Goal: Task Accomplishment & Management: Manage account settings

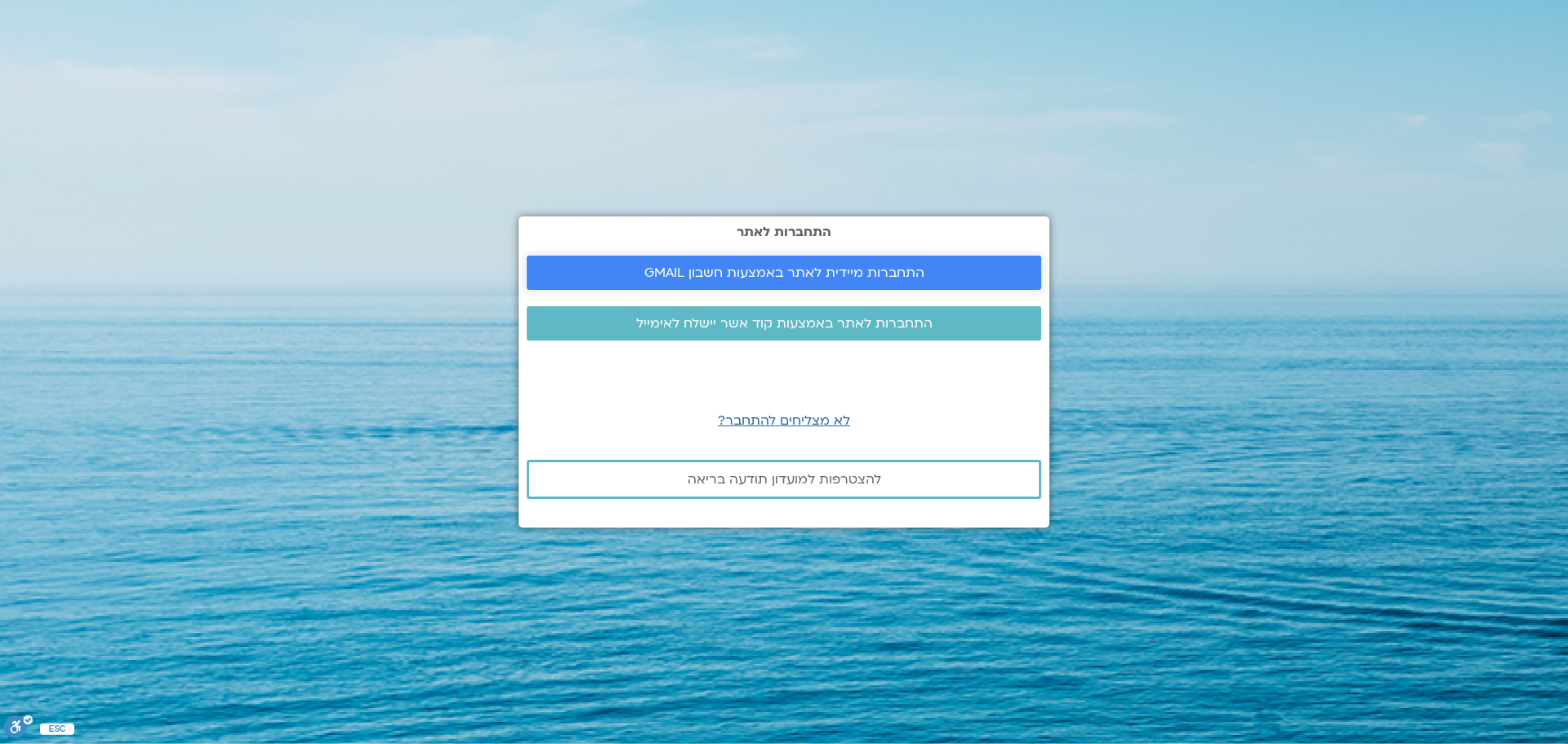
click at [811, 280] on span "התחברות מיידית לאתר באמצעות חשבון GMAIL" at bounding box center [784, 273] width 280 height 14
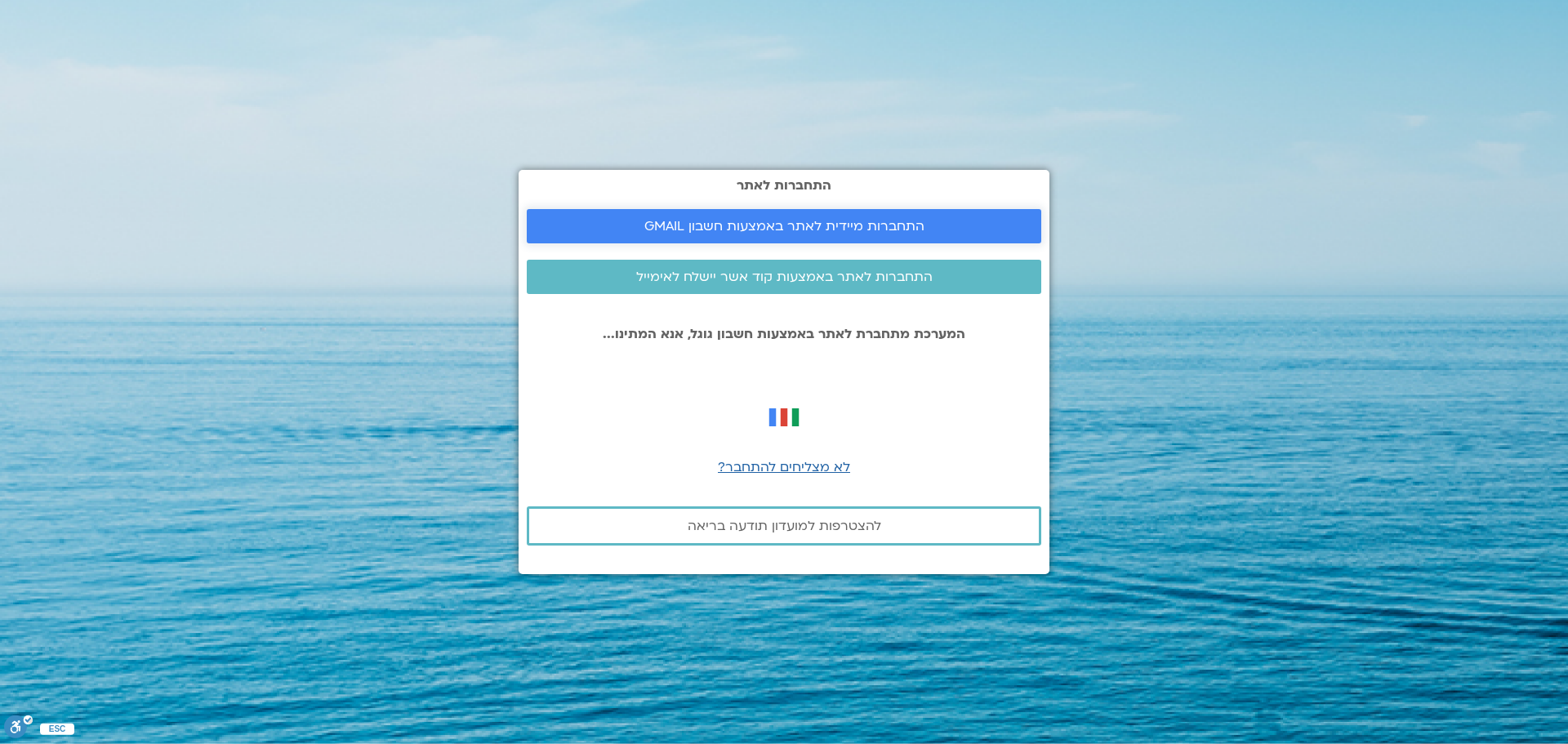
click at [892, 228] on span "התחברות מיידית לאתר באמצעות חשבון GMAIL" at bounding box center [784, 226] width 280 height 14
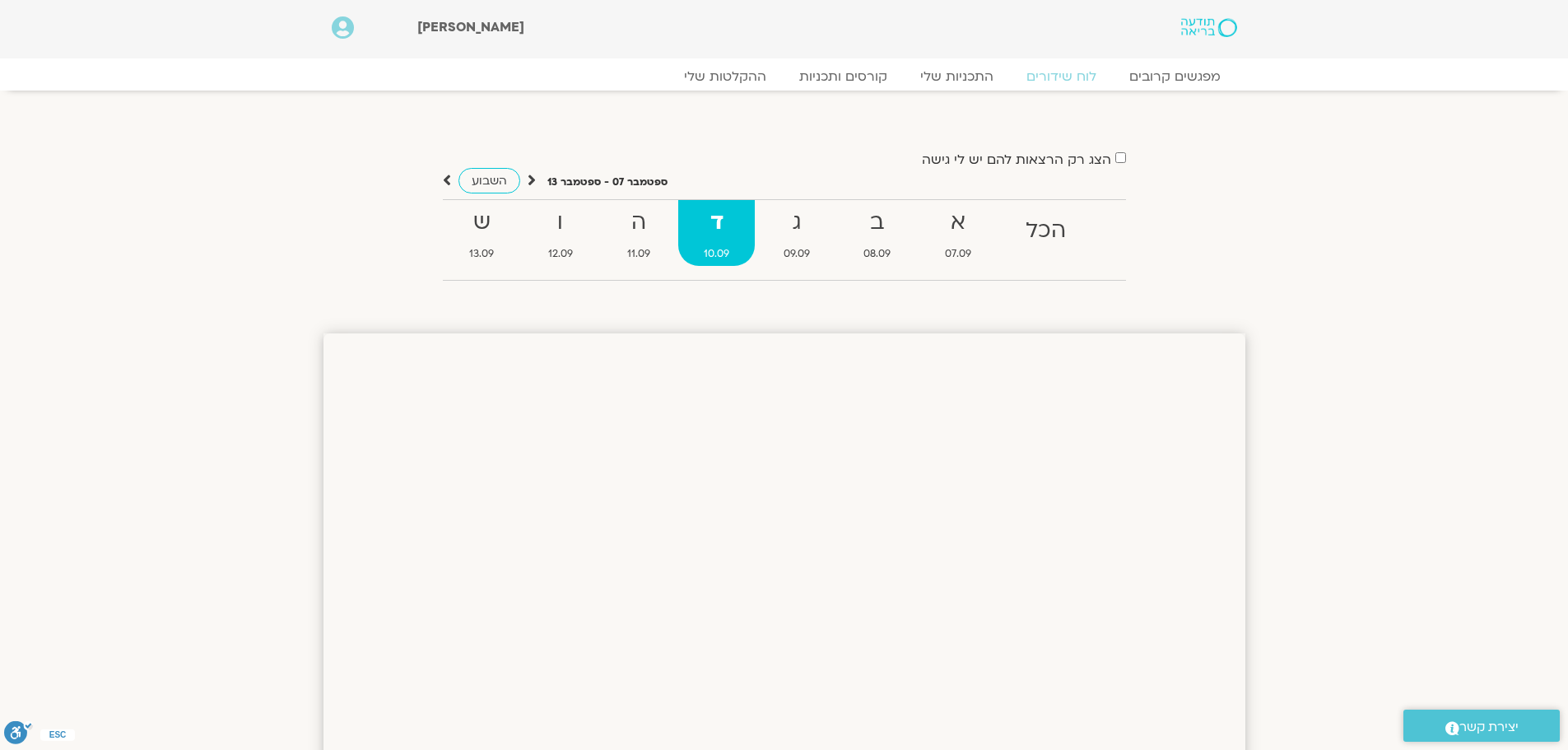
click at [336, 30] on icon at bounding box center [342, 27] width 22 height 23
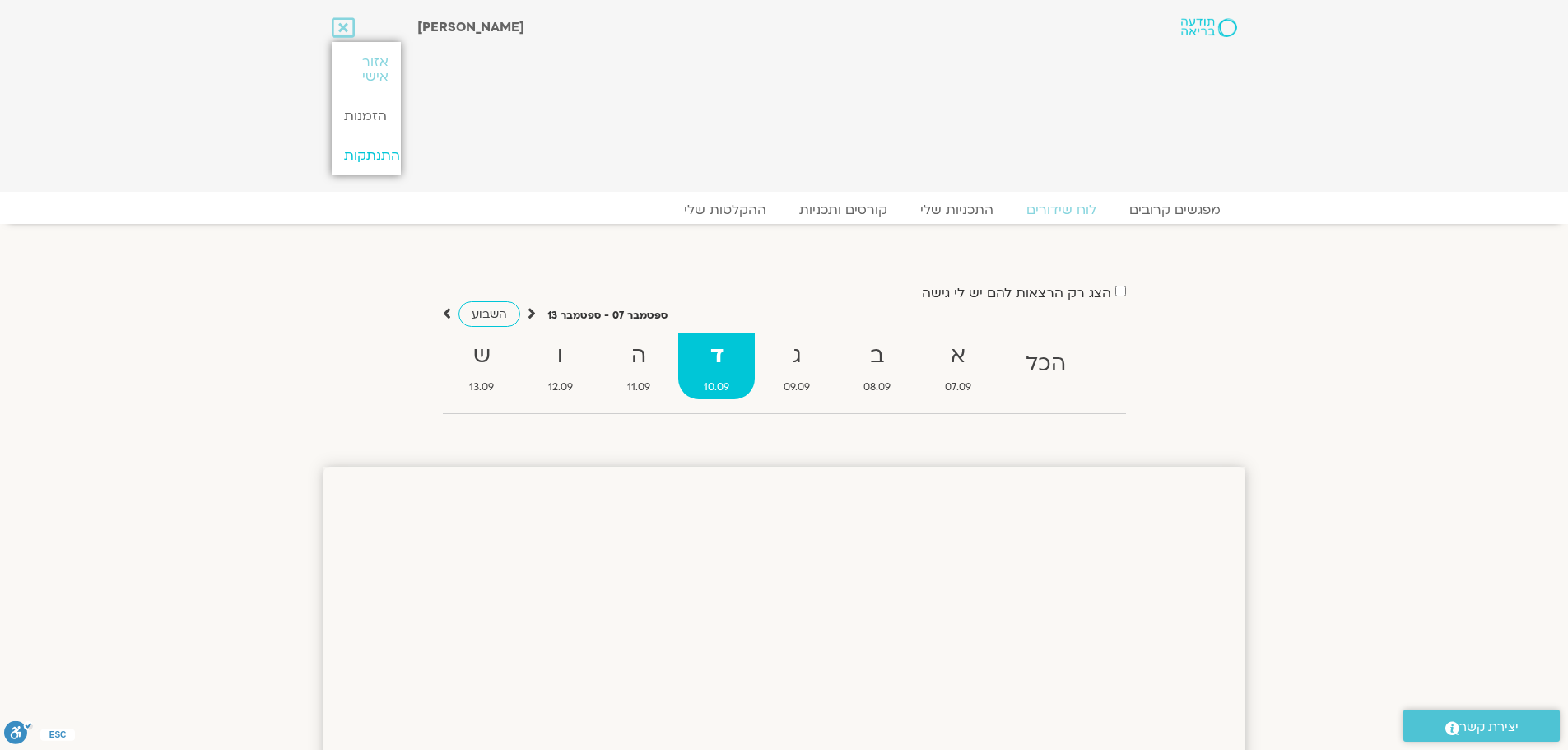
click at [373, 157] on link "התנתקות" at bounding box center [366, 155] width 69 height 39
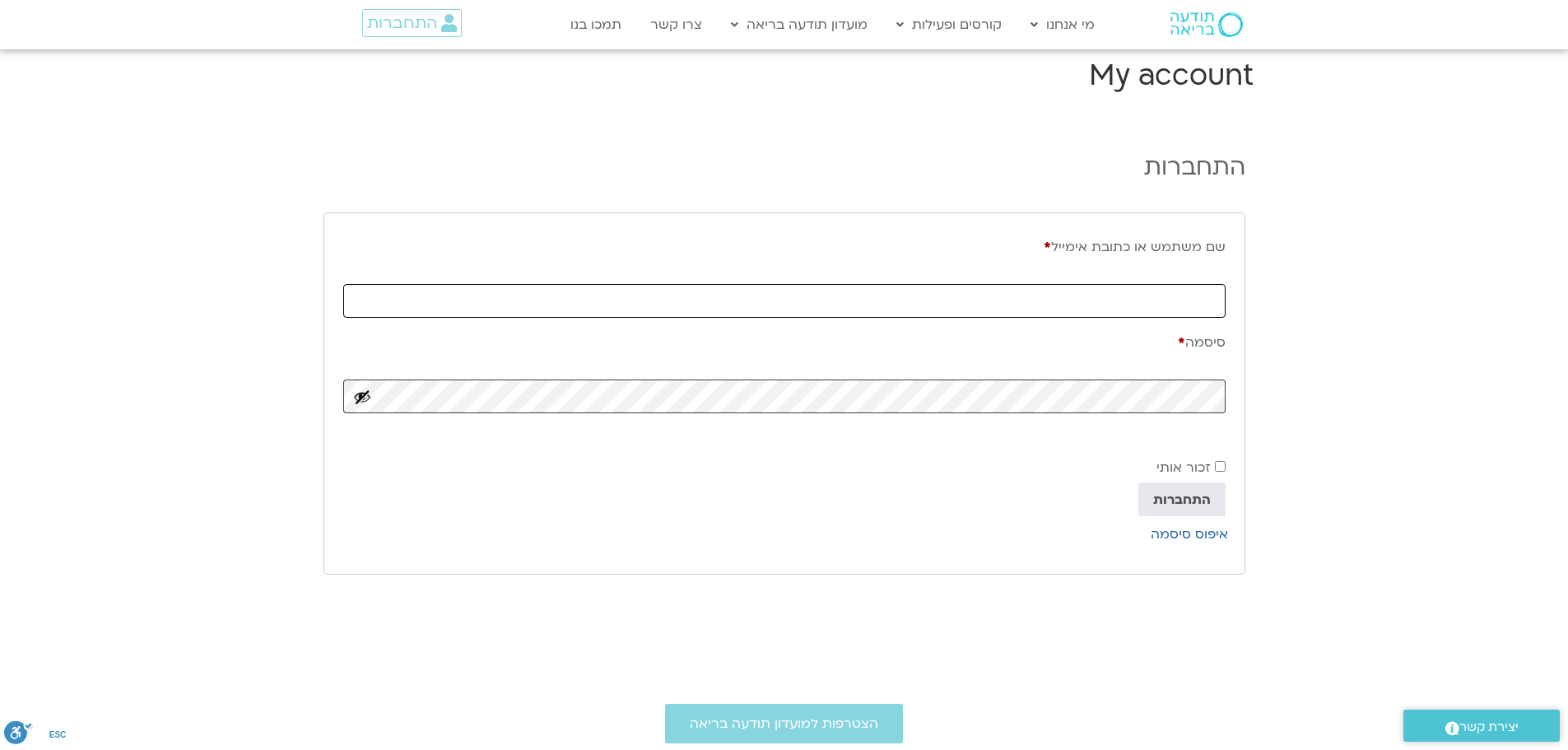
click at [1170, 298] on input "שם משתמש או כתובת אימייל * חובה" at bounding box center [784, 300] width 882 height 34
type input "shai.shimshoni@gmail.com"
click at [1193, 502] on button "התחברות" at bounding box center [1182, 499] width 87 height 33
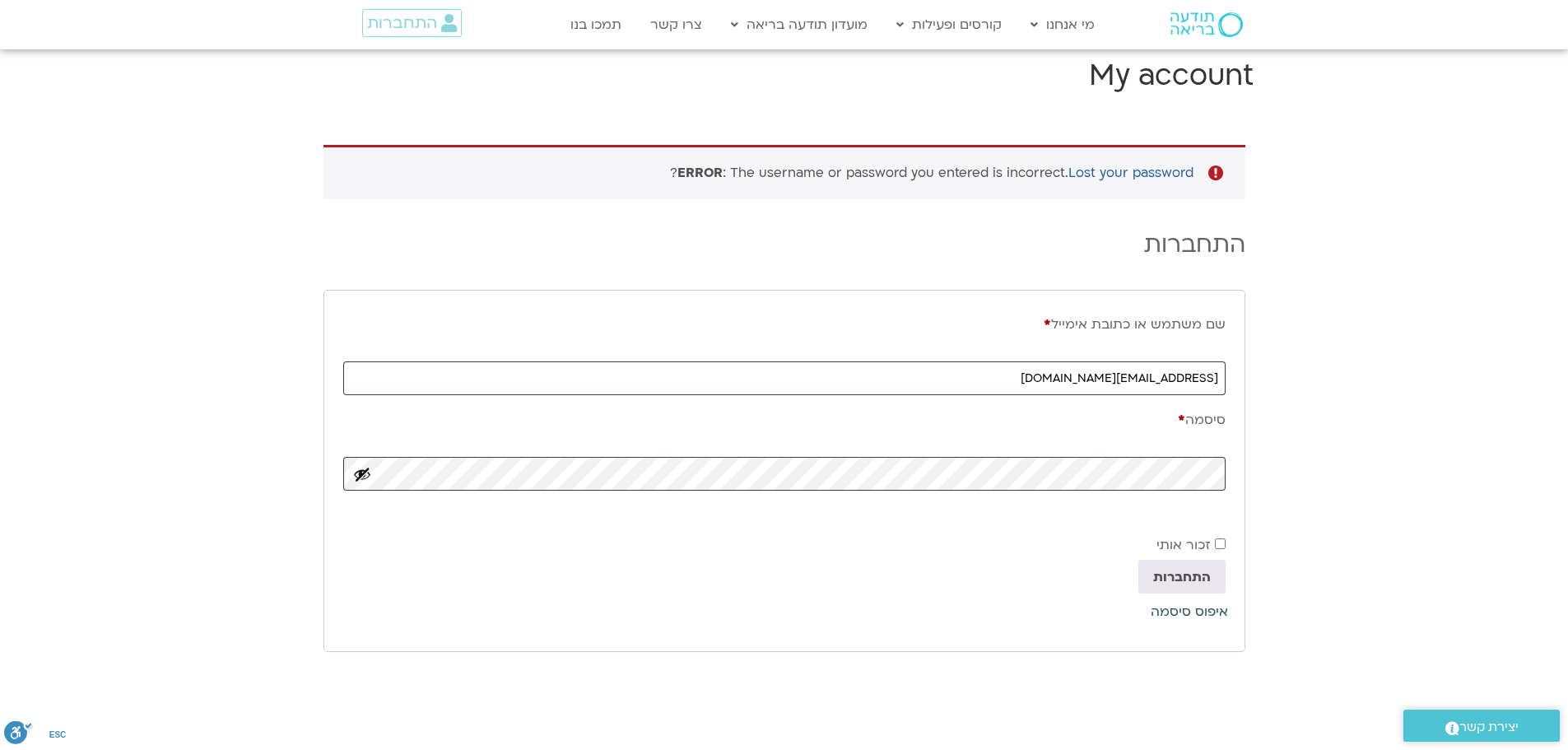
click at [1180, 614] on link "איפוס סיסמה" at bounding box center [1189, 612] width 77 height 18
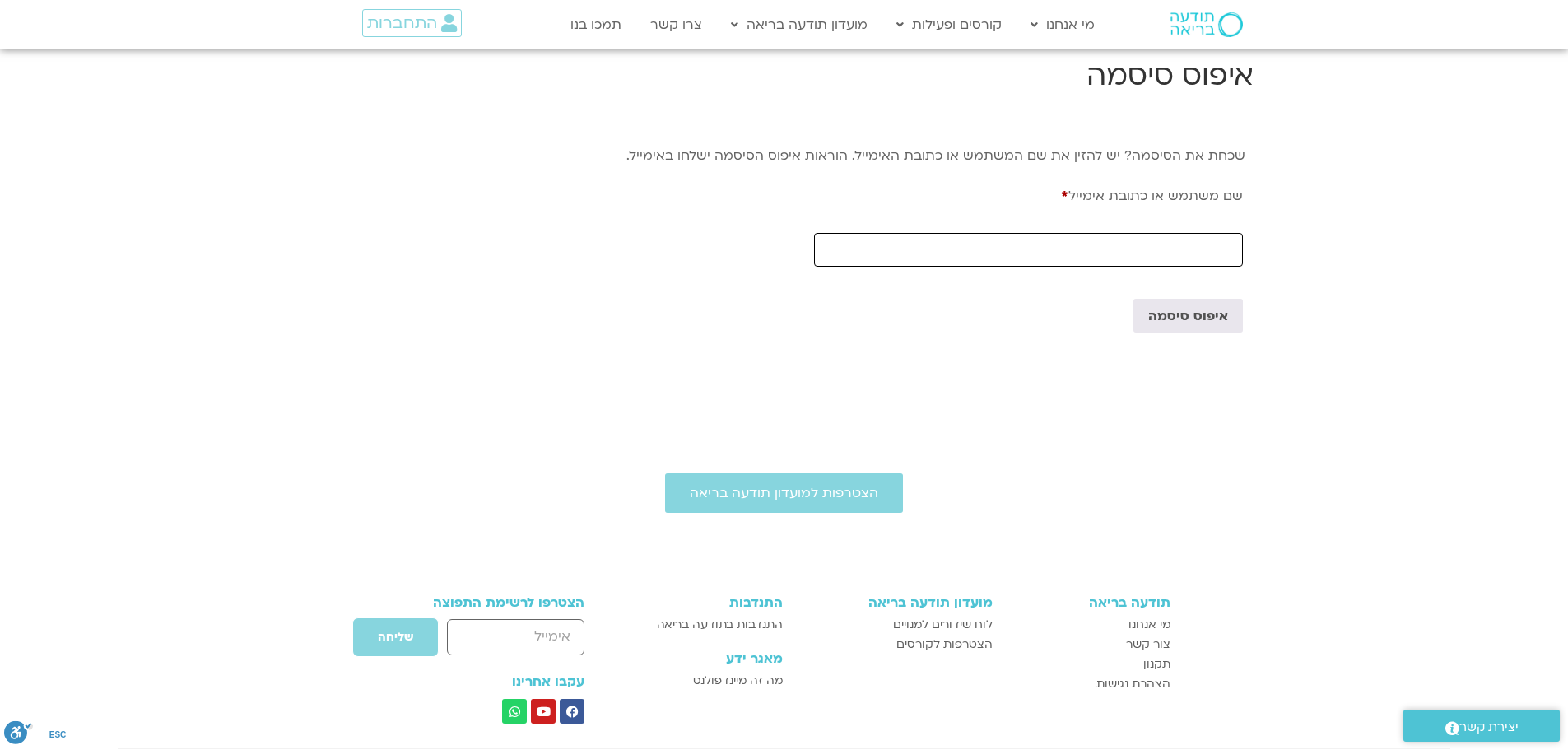
click at [981, 248] on input "שם משתמש או כתובת אימייל * חובה" at bounding box center [1027, 249] width 428 height 34
type input "[EMAIL_ADDRESS][PERSON_NAME][DOMAIN_NAME]"
click at [1202, 316] on button "איפוס סיסמה" at bounding box center [1188, 315] width 109 height 33
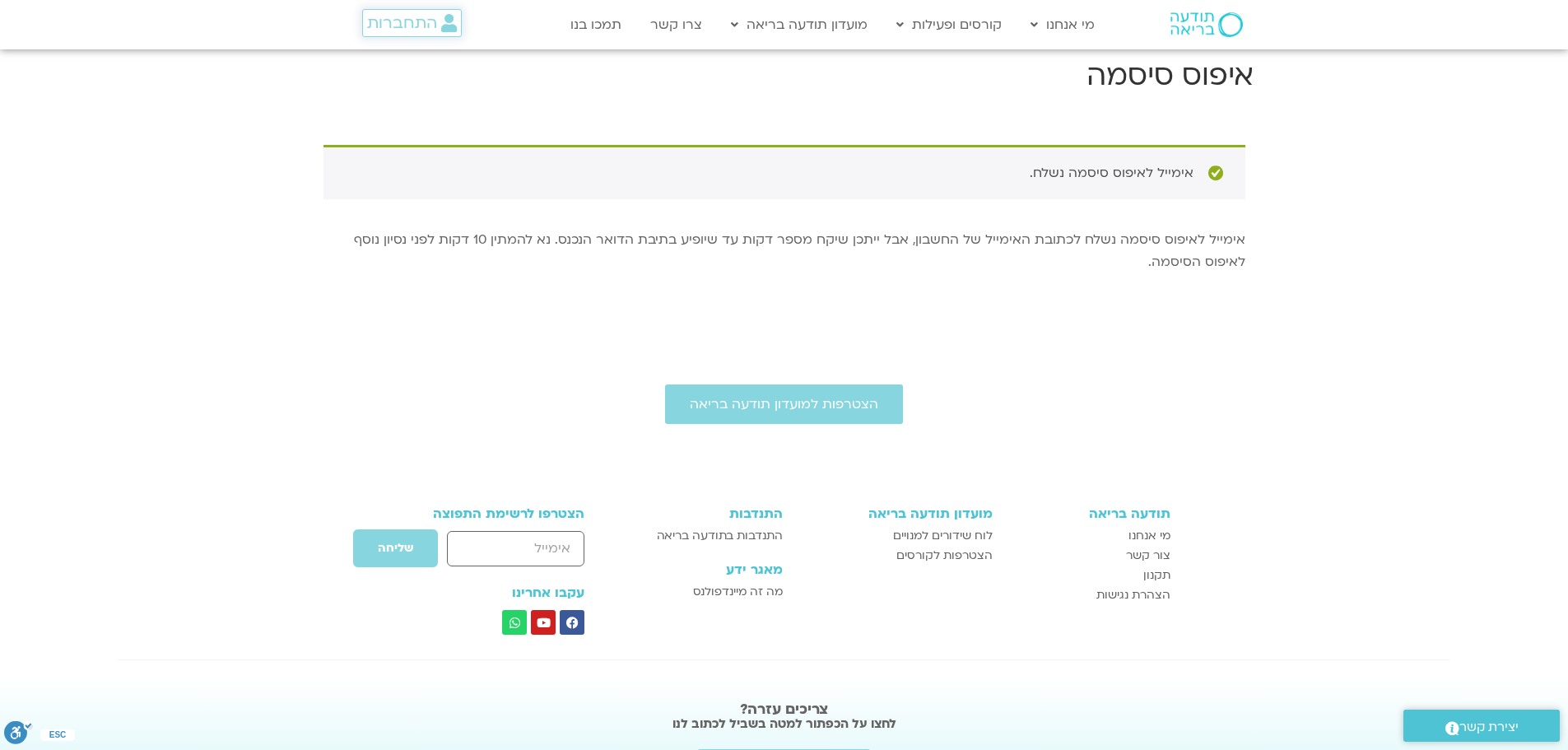
click at [408, 25] on span "התחברות" at bounding box center [401, 23] width 70 height 18
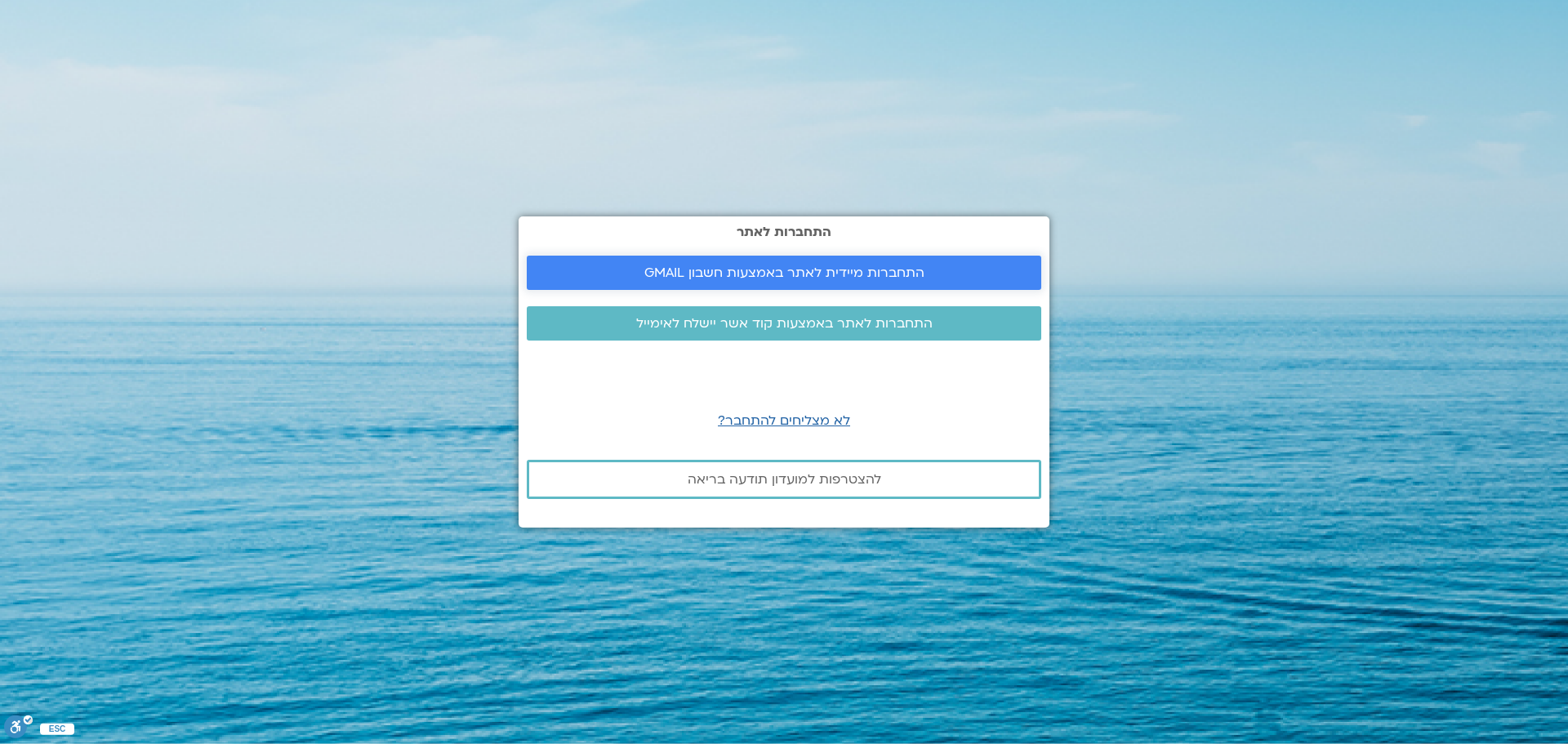
click at [827, 265] on span "התחברות מיידית לאתר באמצעות חשבון GMAIL" at bounding box center [784, 273] width 280 height 14
